Goal: Information Seeking & Learning: Get advice/opinions

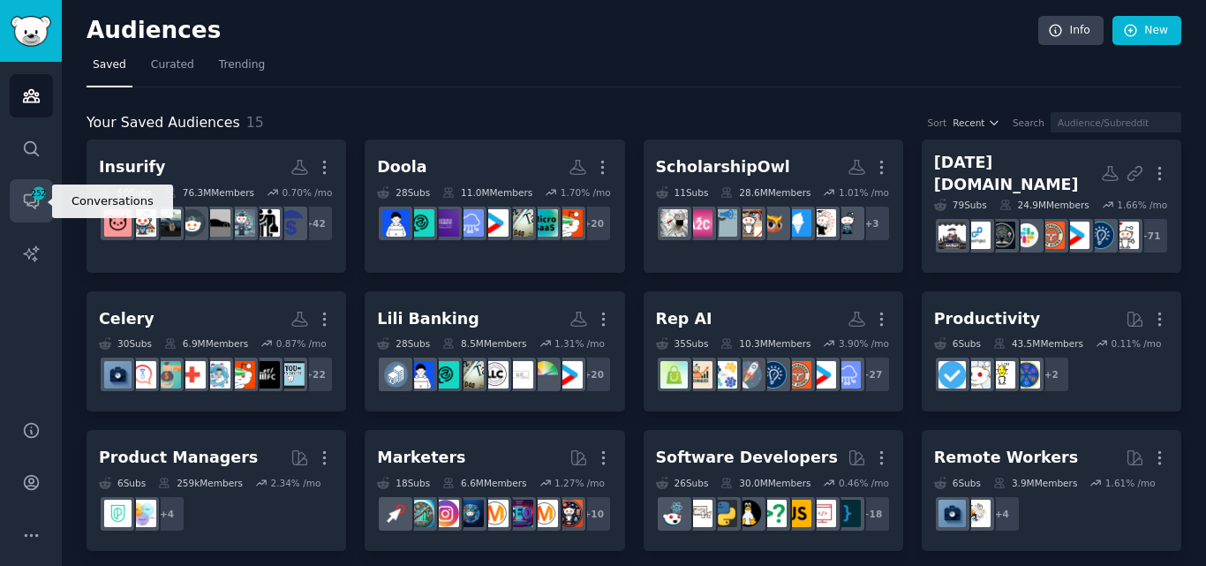
click at [29, 191] on link "Conversations 252" at bounding box center [31, 200] width 43 height 43
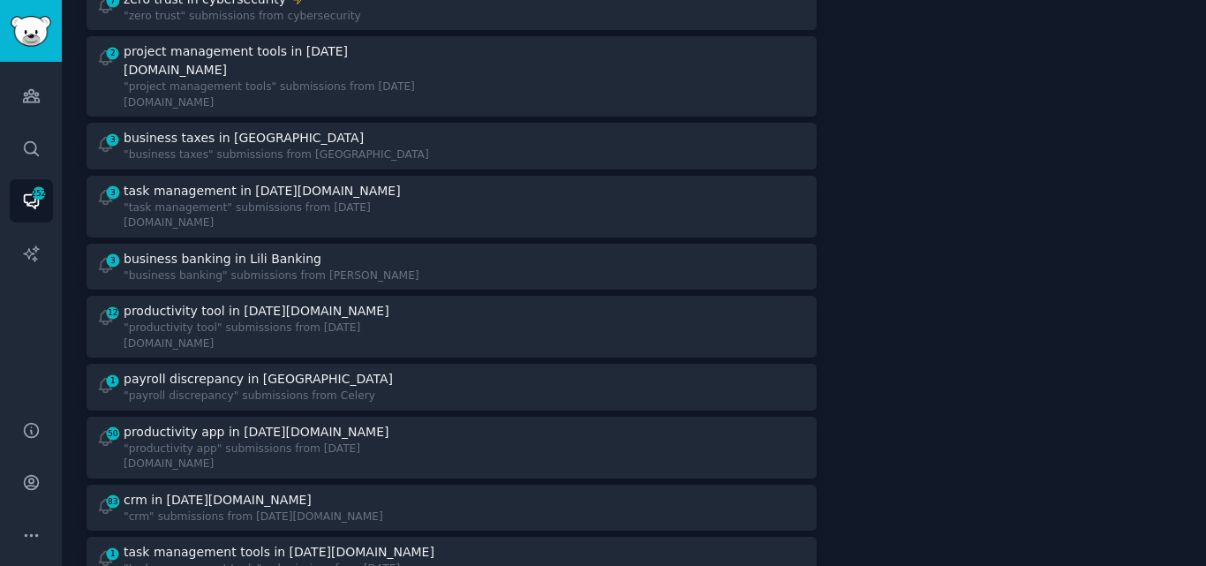
scroll to position [802, 0]
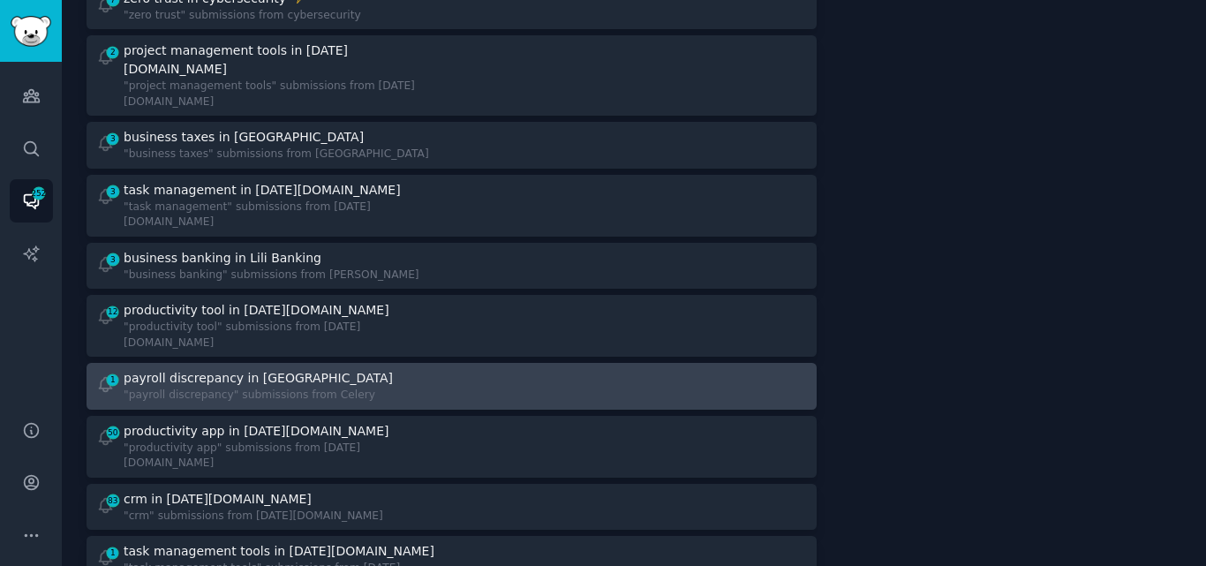
click at [229, 388] on div ""payroll discrepancy" submissions from Celery" at bounding box center [260, 396] width 272 height 16
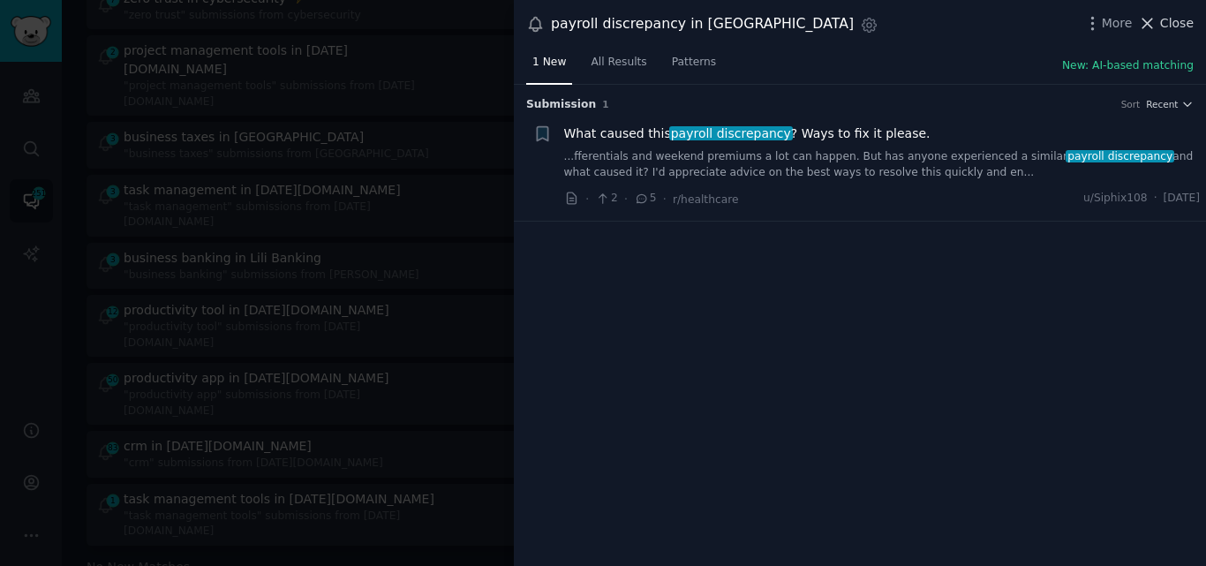
click at [1166, 25] on span "Close" at bounding box center [1177, 23] width 34 height 19
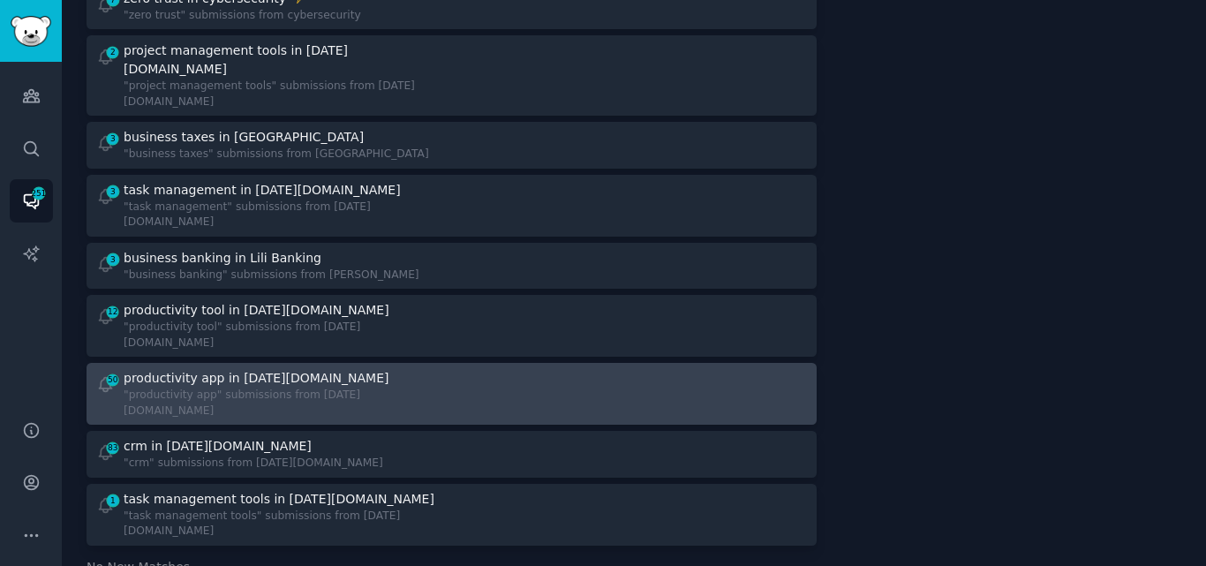
click at [283, 388] on div ""productivity app" submissions from [DATE][DOMAIN_NAME]" at bounding box center [281, 403] width 315 height 31
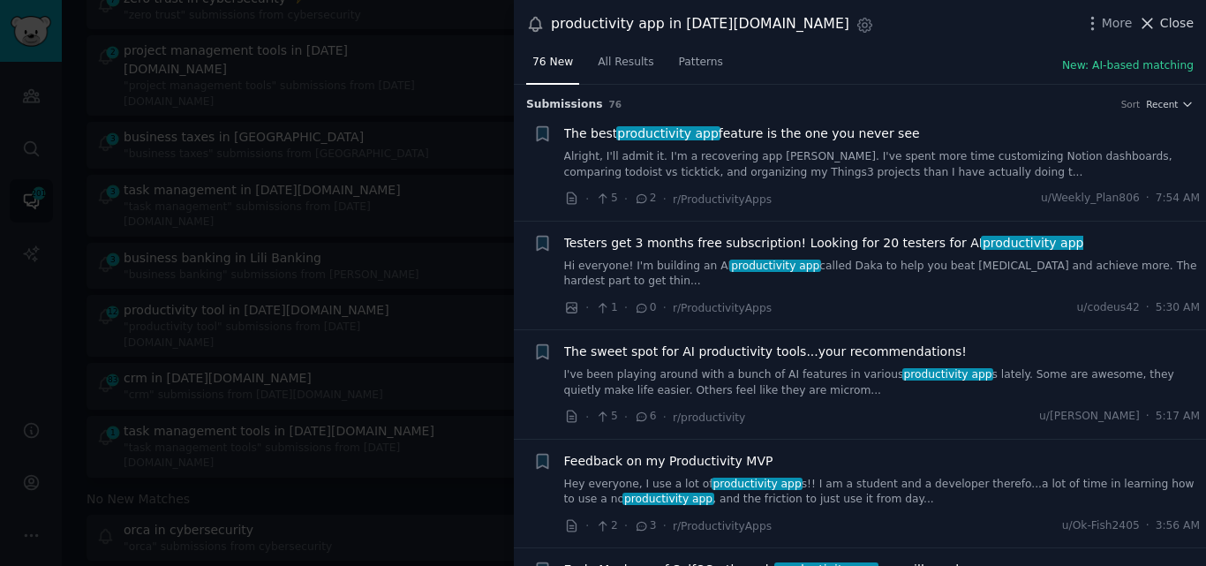
click at [1157, 21] on icon at bounding box center [1147, 23] width 19 height 19
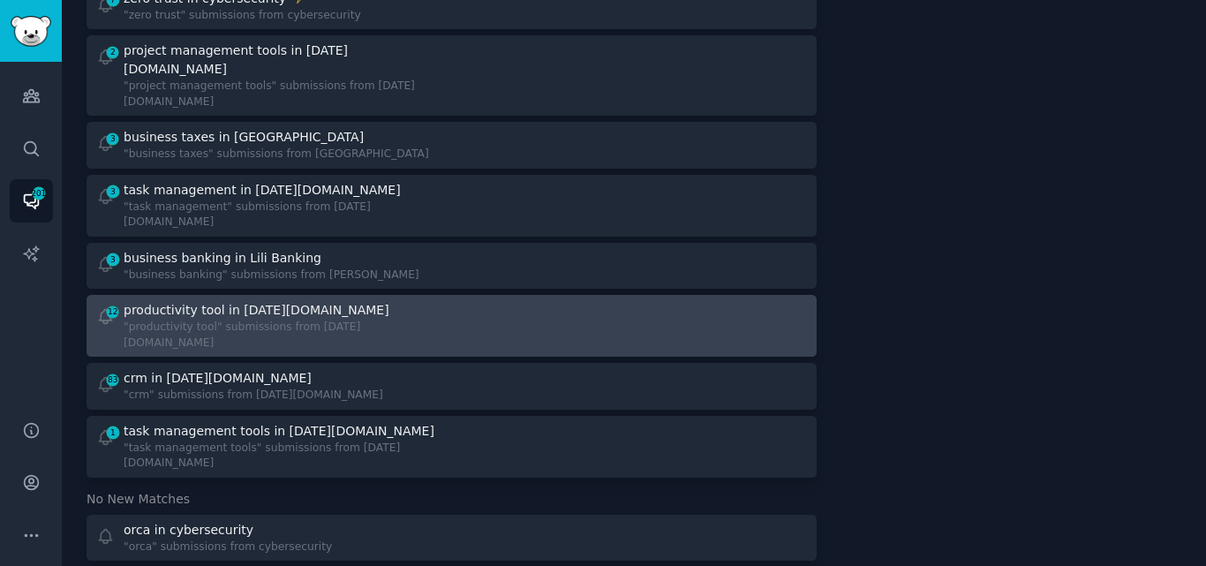
click at [236, 320] on div ""productivity tool" submissions from [DATE][DOMAIN_NAME]" at bounding box center [281, 335] width 315 height 31
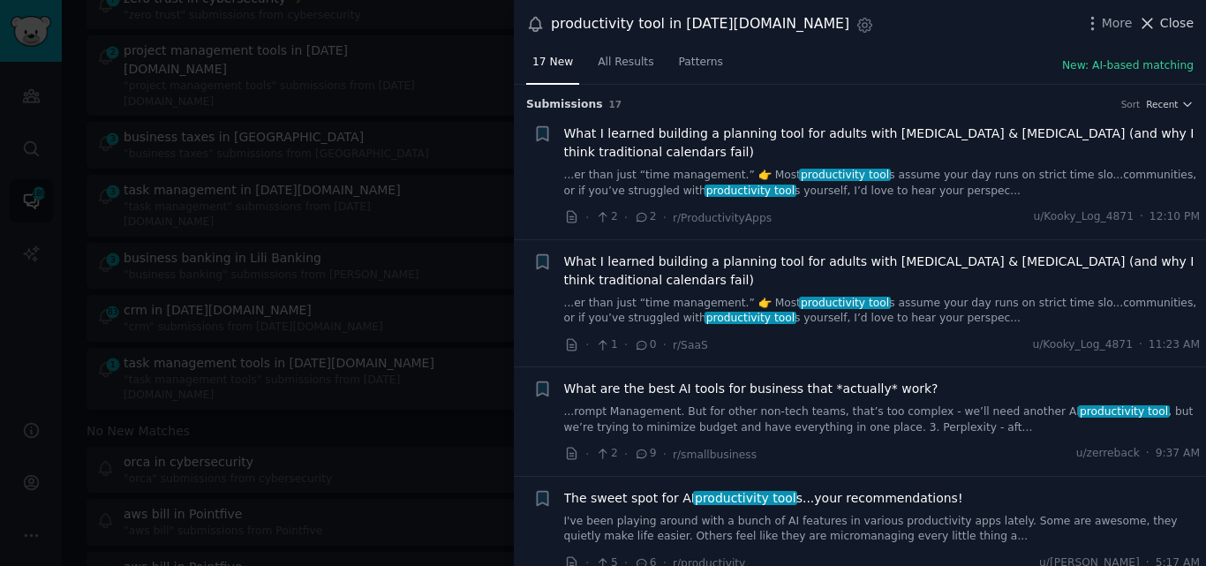
click at [1168, 28] on span "Close" at bounding box center [1177, 23] width 34 height 19
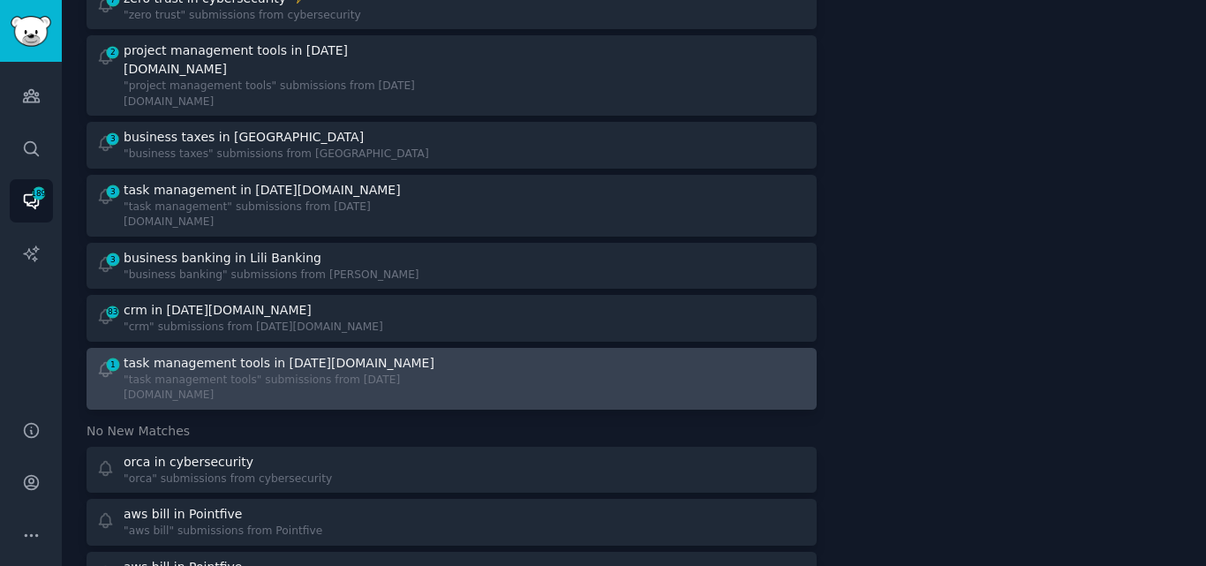
click at [245, 373] on div ""task management tools" submissions from [DATE][DOMAIN_NAME]" at bounding box center [281, 388] width 315 height 31
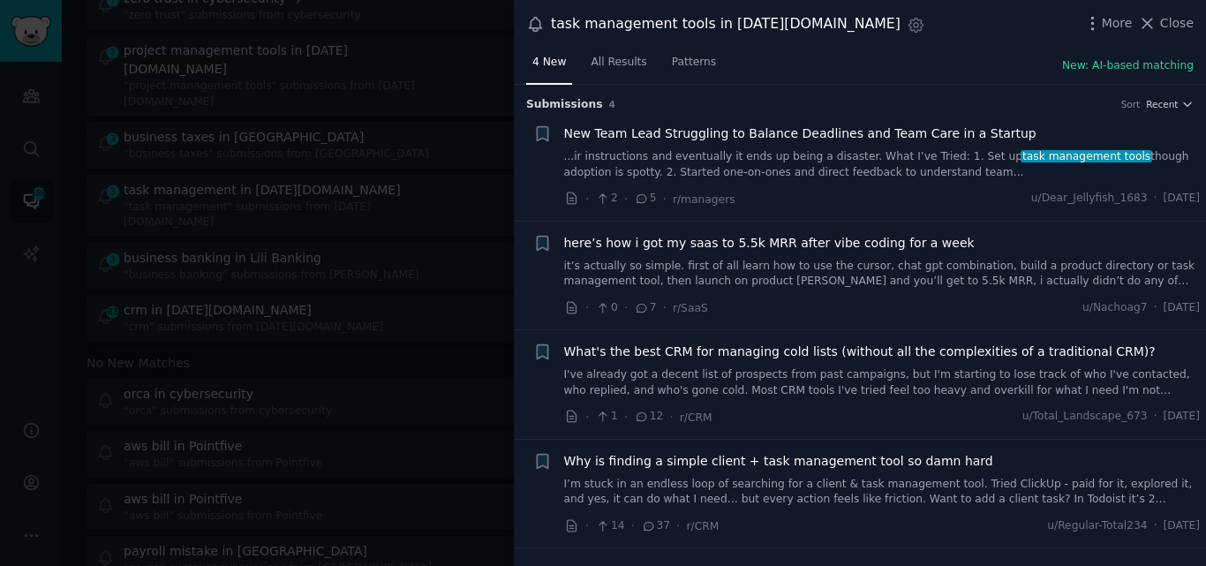
click at [825, 392] on link "I've already got a decent list of prospects from past campaigns, but I'm starti…" at bounding box center [882, 382] width 637 height 31
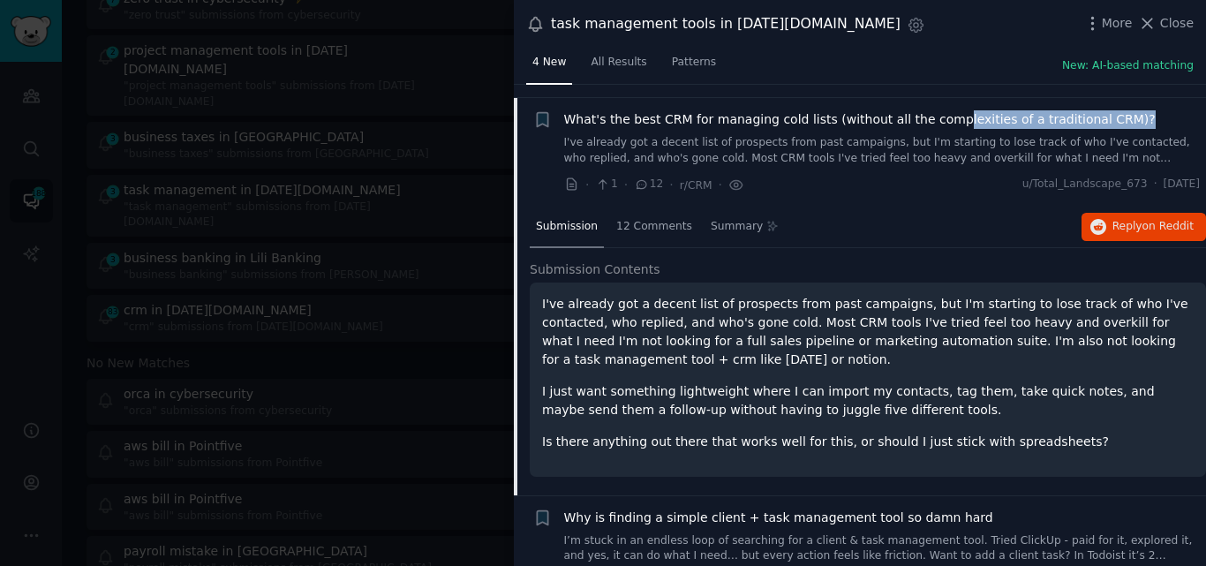
scroll to position [230, 0]
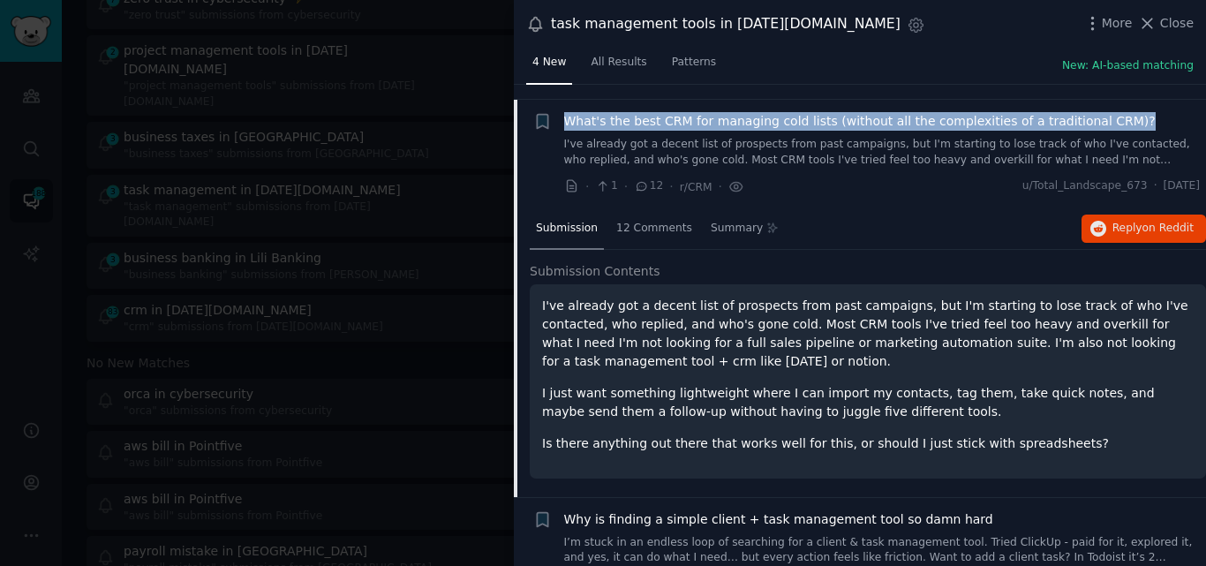
drag, startPoint x: 1090, startPoint y: 102, endPoint x: 563, endPoint y: 116, distance: 527.3
click at [564, 116] on div "What's the best CRM for managing cold lists (without all the complexities of a …" at bounding box center [882, 121] width 637 height 19
copy span "What's the best CRM for managing cold lists (without all the complexities of a …"
